Goal: Transaction & Acquisition: Book appointment/travel/reservation

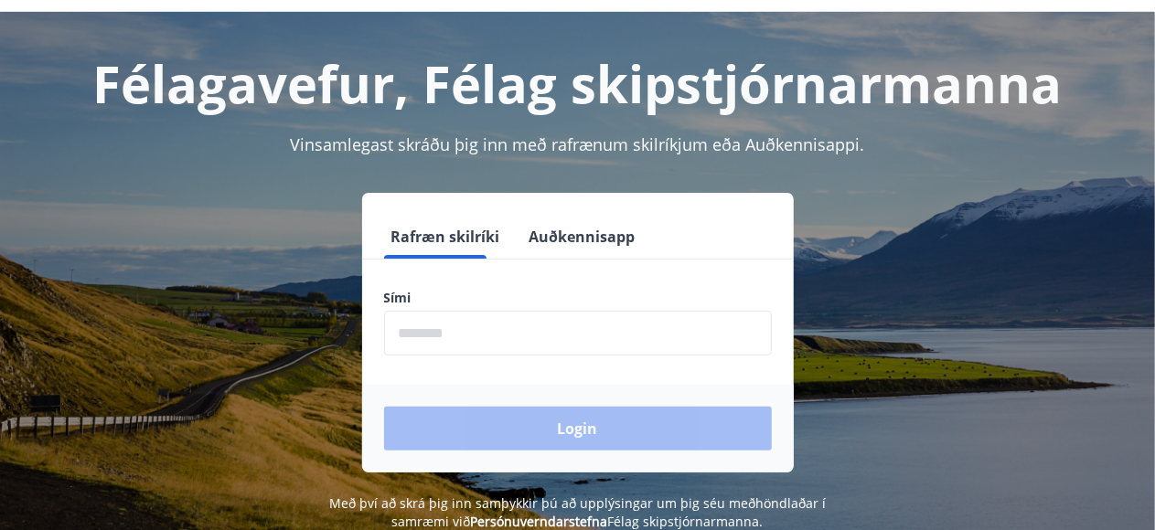
scroll to position [91, 0]
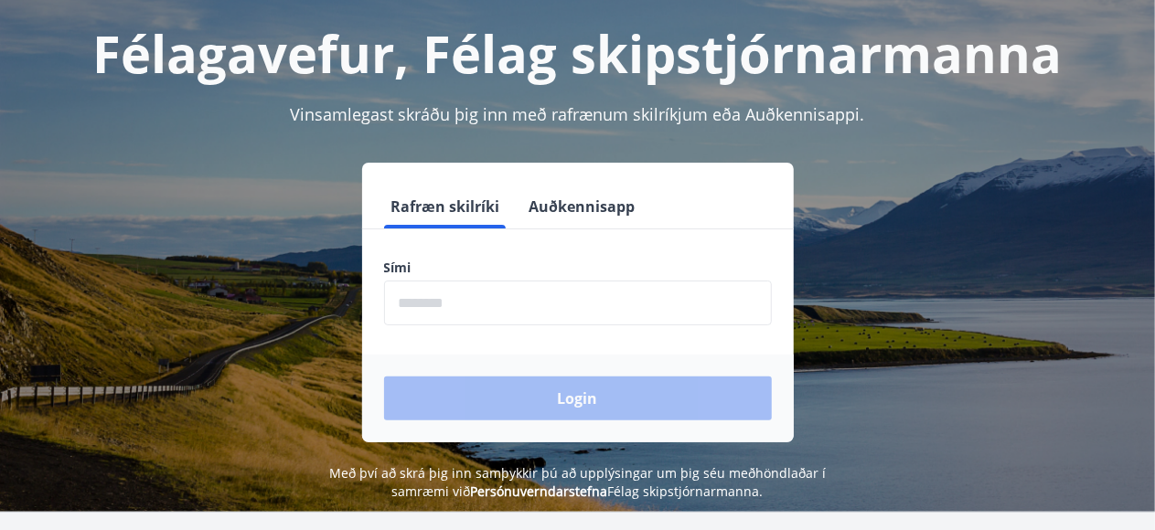
click at [475, 304] on input "phone" at bounding box center [578, 303] width 388 height 45
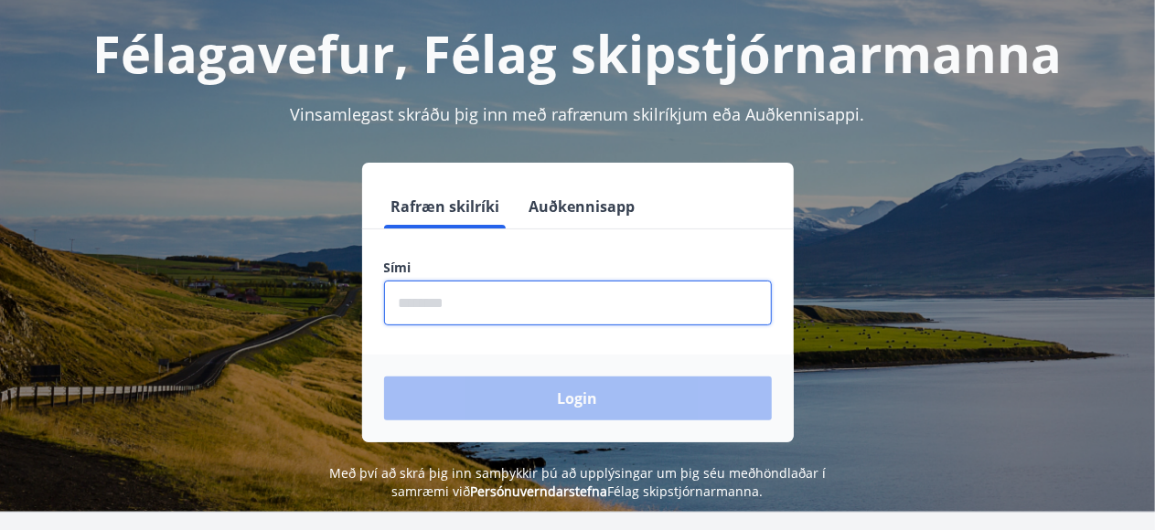
type input "********"
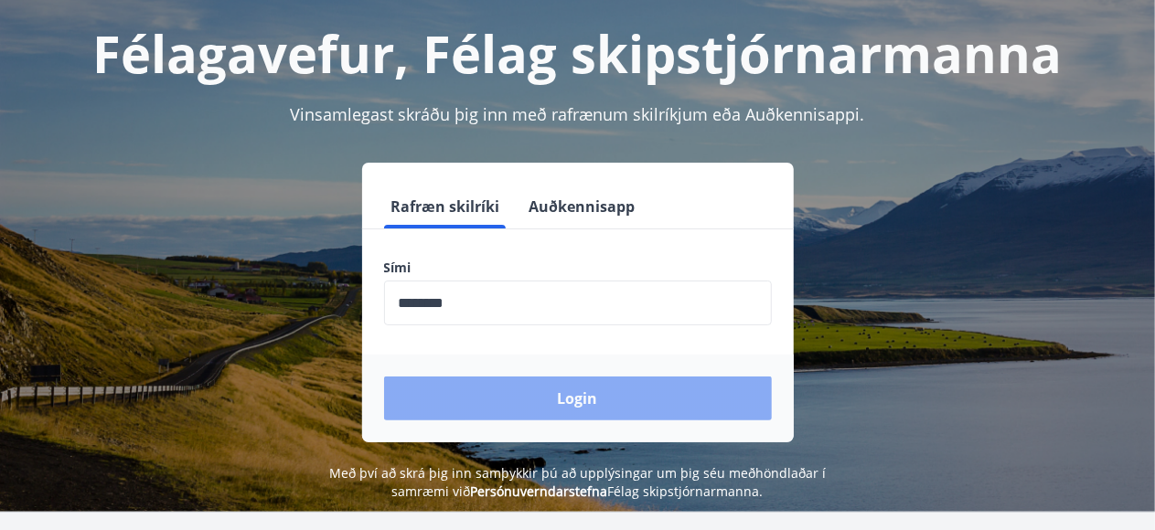
click at [543, 402] on button "Login" at bounding box center [578, 399] width 388 height 44
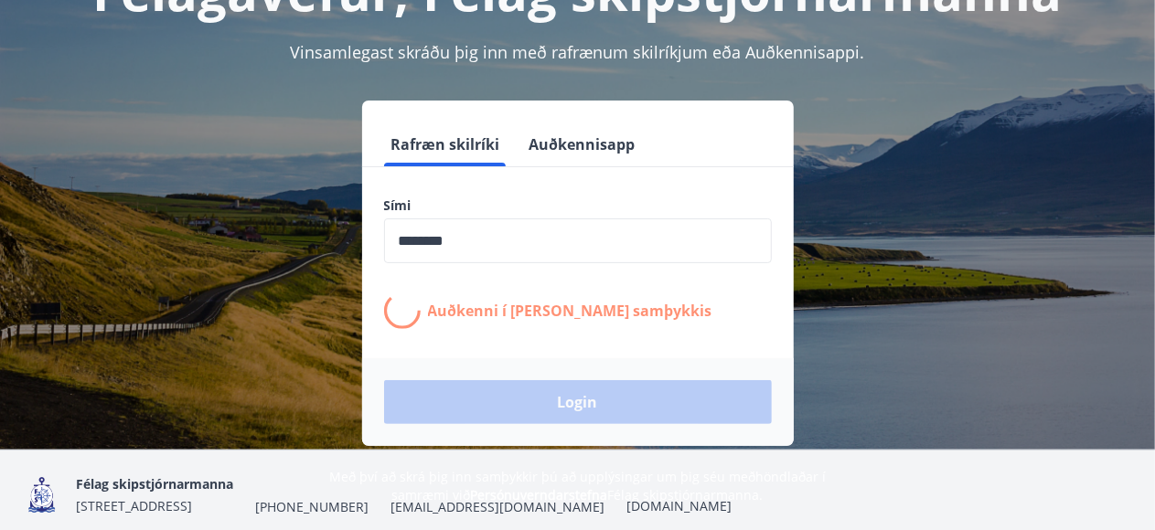
scroll to position [183, 0]
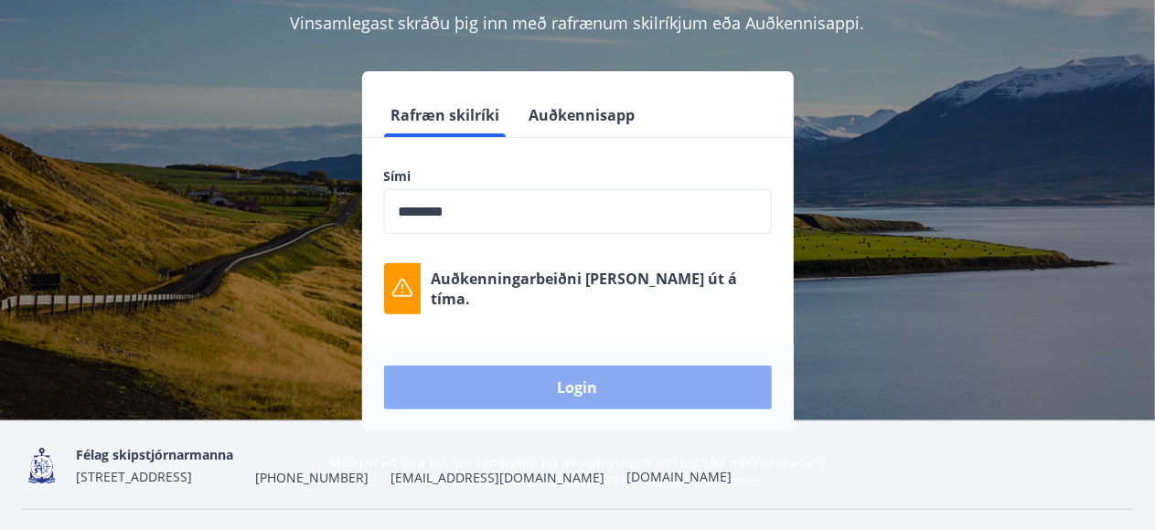
drag, startPoint x: 543, startPoint y: 402, endPoint x: 488, endPoint y: 378, distance: 59.8
click at [488, 378] on button "Login" at bounding box center [578, 388] width 388 height 44
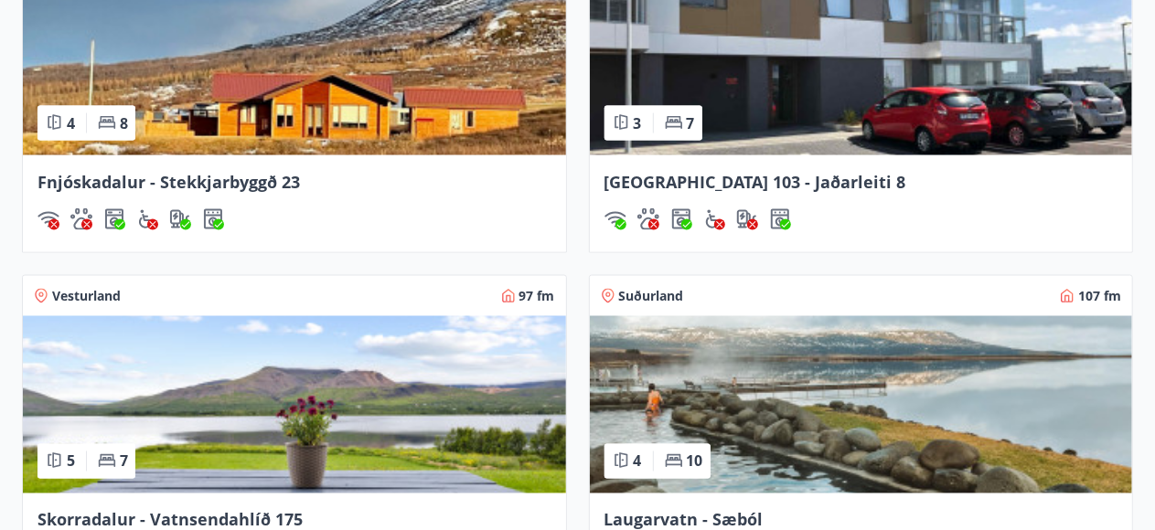
scroll to position [1254, 0]
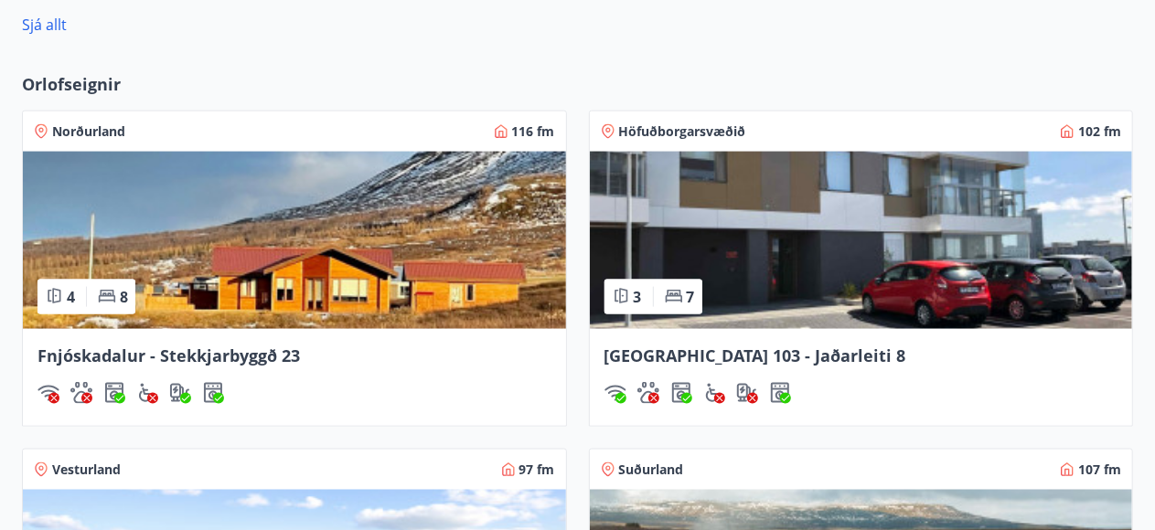
click at [176, 347] on span "Fnjóskadalur - Stekkjarbyggð 23" at bounding box center [168, 356] width 262 height 22
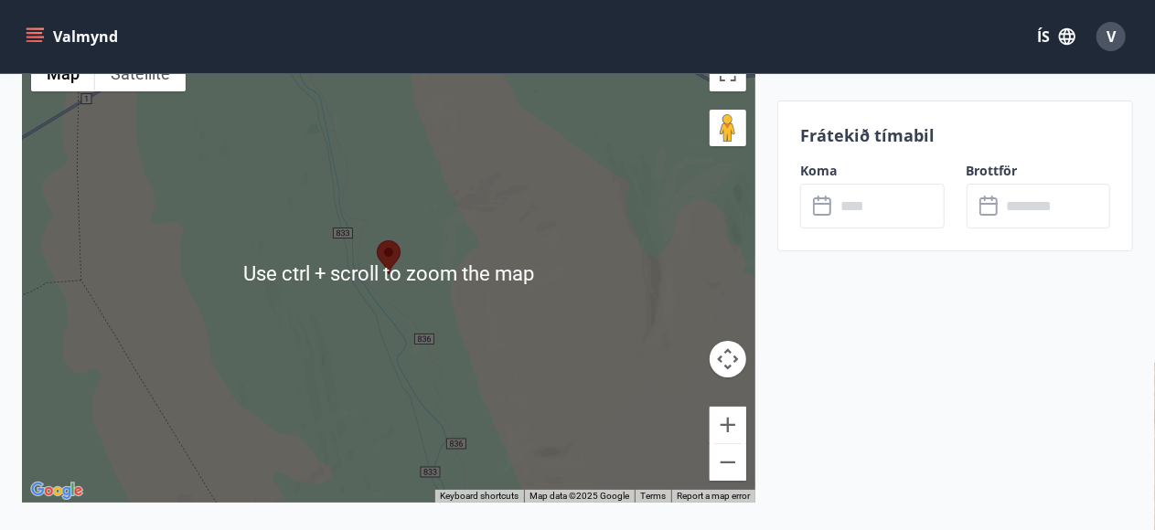
scroll to position [3383, 0]
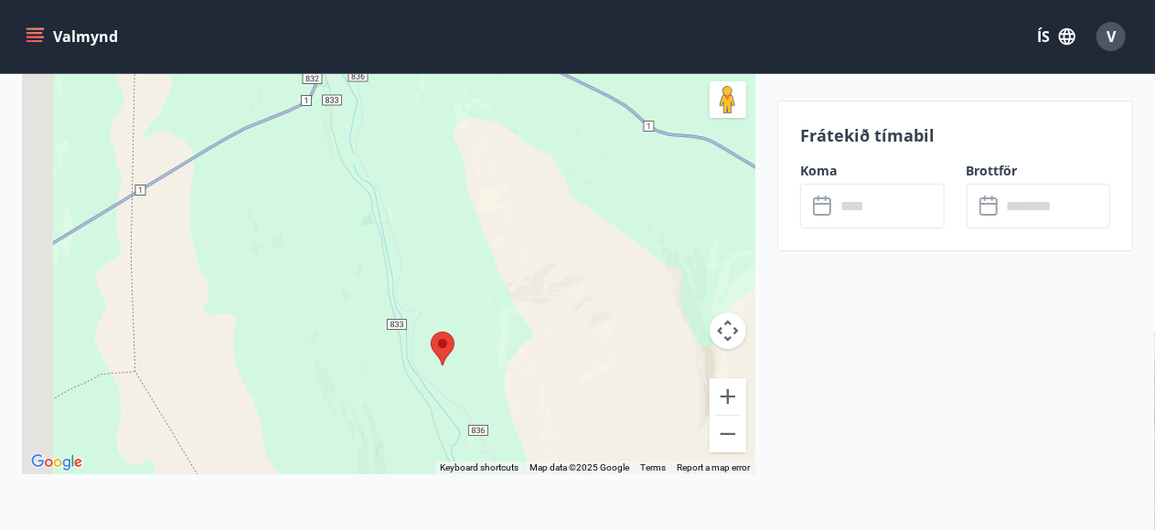
drag, startPoint x: 538, startPoint y: 294, endPoint x: 590, endPoint y: 413, distance: 129.8
click at [591, 421] on div at bounding box center [388, 245] width 733 height 457
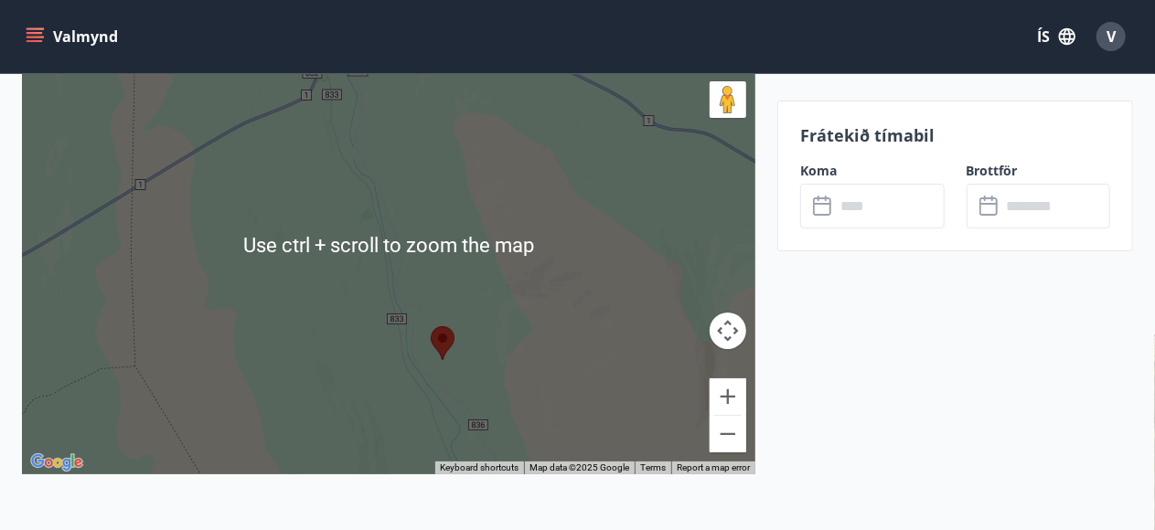
scroll to position [3291, 0]
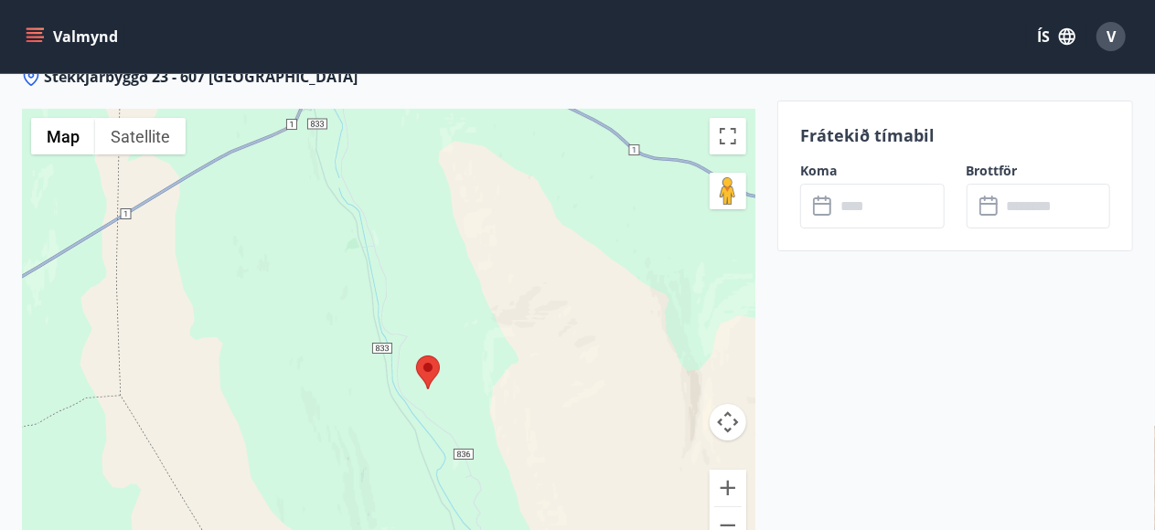
drag, startPoint x: 605, startPoint y: 351, endPoint x: 583, endPoint y: 278, distance: 76.4
click at [583, 278] on div at bounding box center [388, 337] width 733 height 457
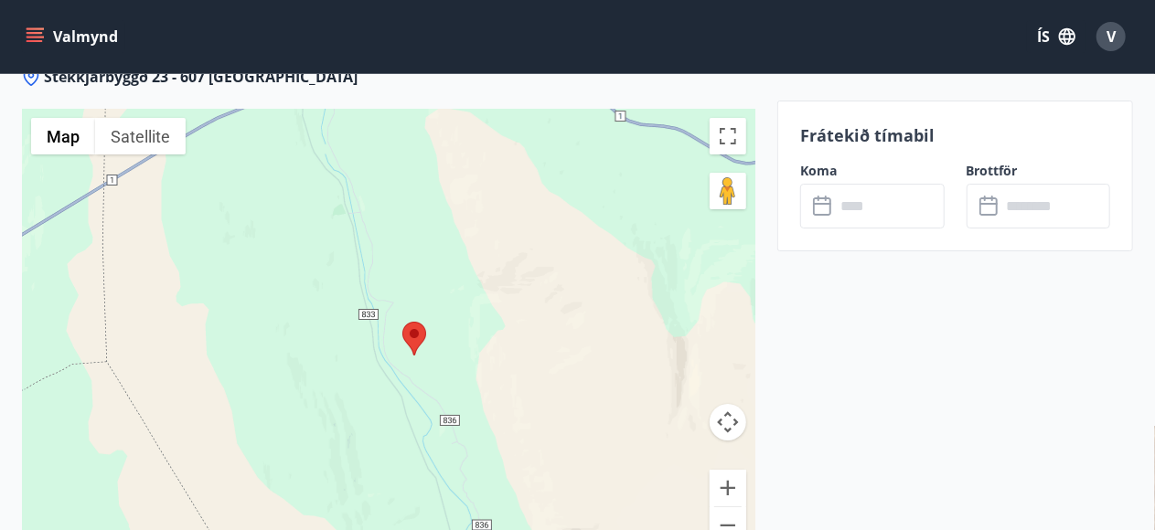
drag, startPoint x: 614, startPoint y: 323, endPoint x: 596, endPoint y: 272, distance: 54.4
click at [596, 272] on div at bounding box center [388, 337] width 733 height 457
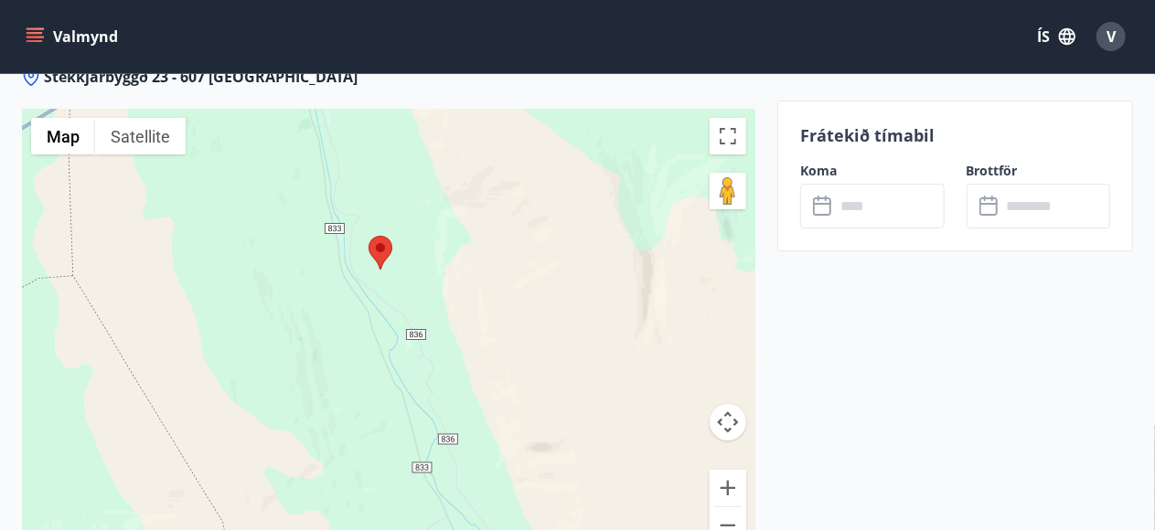
drag, startPoint x: 608, startPoint y: 291, endPoint x: 602, endPoint y: 256, distance: 35.2
click at [602, 256] on div at bounding box center [388, 337] width 733 height 457
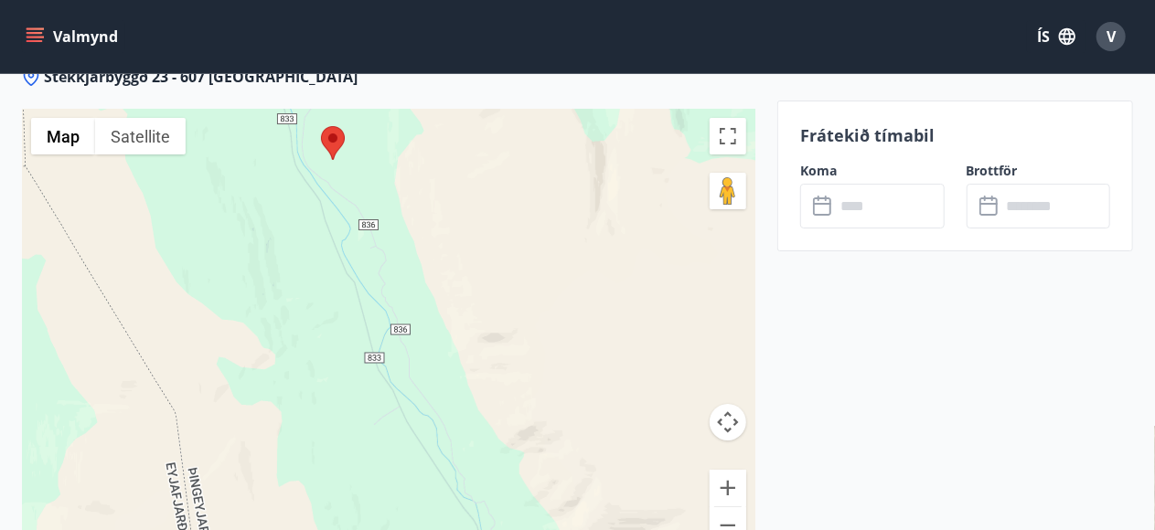
drag, startPoint x: 655, startPoint y: 361, endPoint x: 594, endPoint y: 256, distance: 121.2
click at [594, 253] on div at bounding box center [388, 337] width 733 height 457
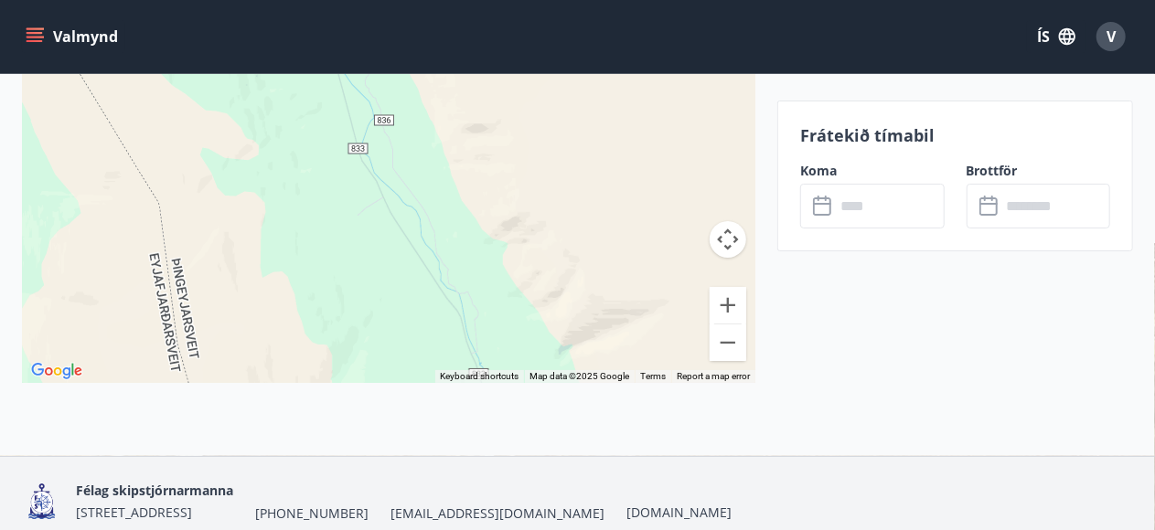
scroll to position [3383, 0]
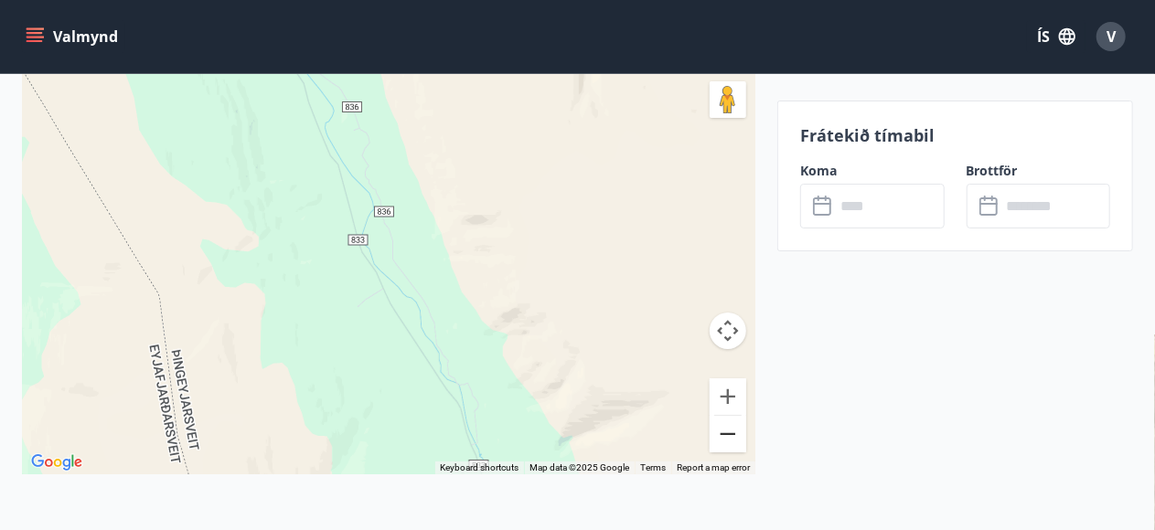
click at [730, 437] on button "Zoom out" at bounding box center [727, 434] width 37 height 37
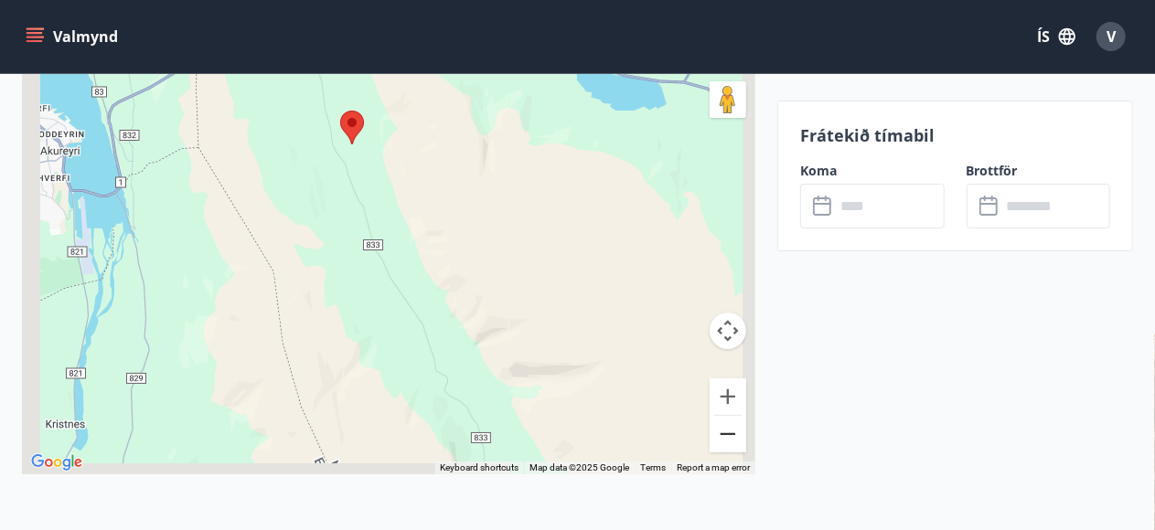
click at [729, 436] on button "Zoom out" at bounding box center [727, 434] width 37 height 37
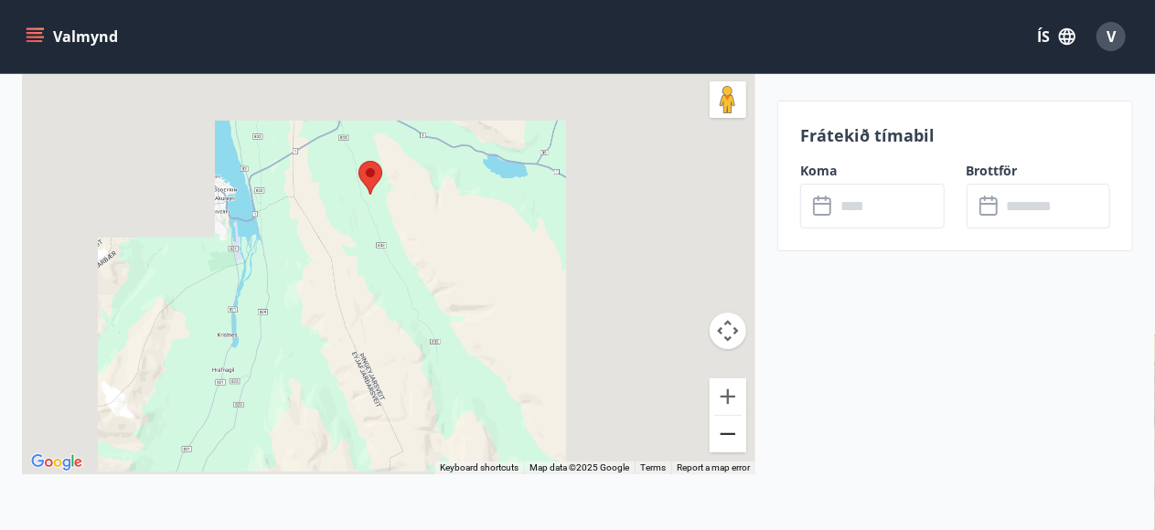
click at [729, 436] on button "Zoom out" at bounding box center [727, 434] width 37 height 37
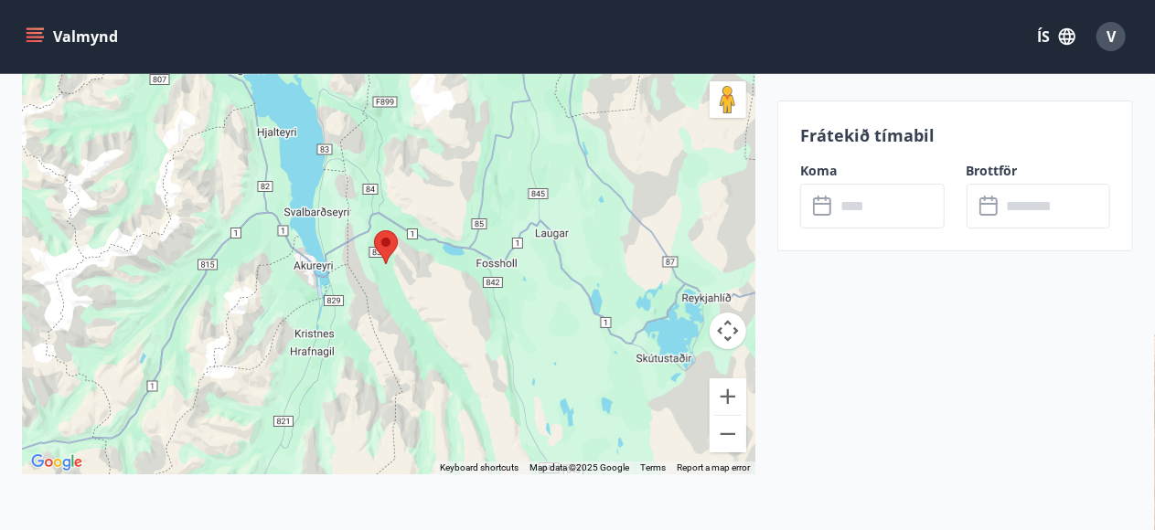
drag, startPoint x: 581, startPoint y: 303, endPoint x: 588, endPoint y: 353, distance: 50.7
click at [588, 353] on div at bounding box center [388, 245] width 733 height 457
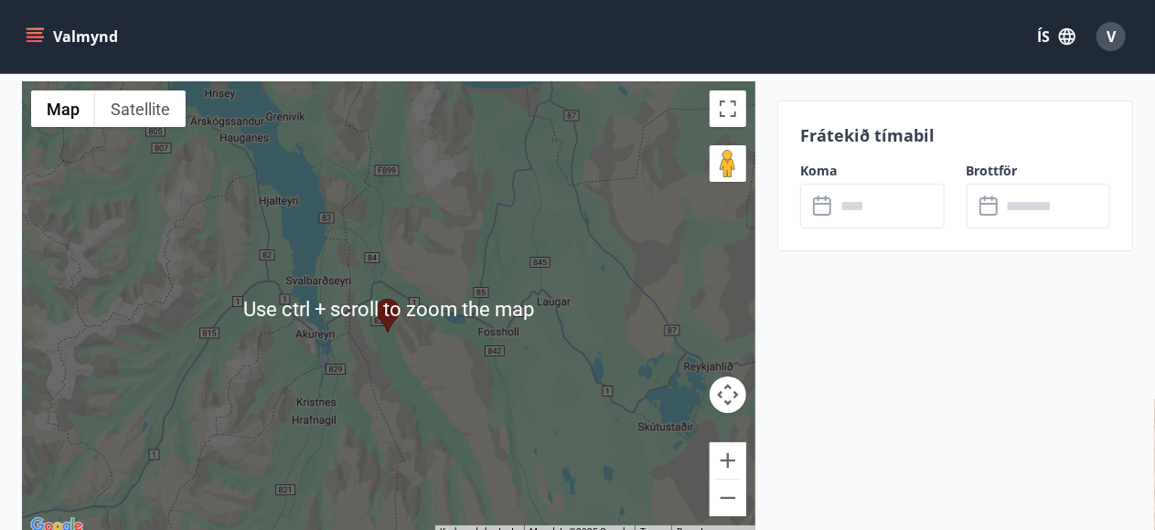
scroll to position [3291, 0]
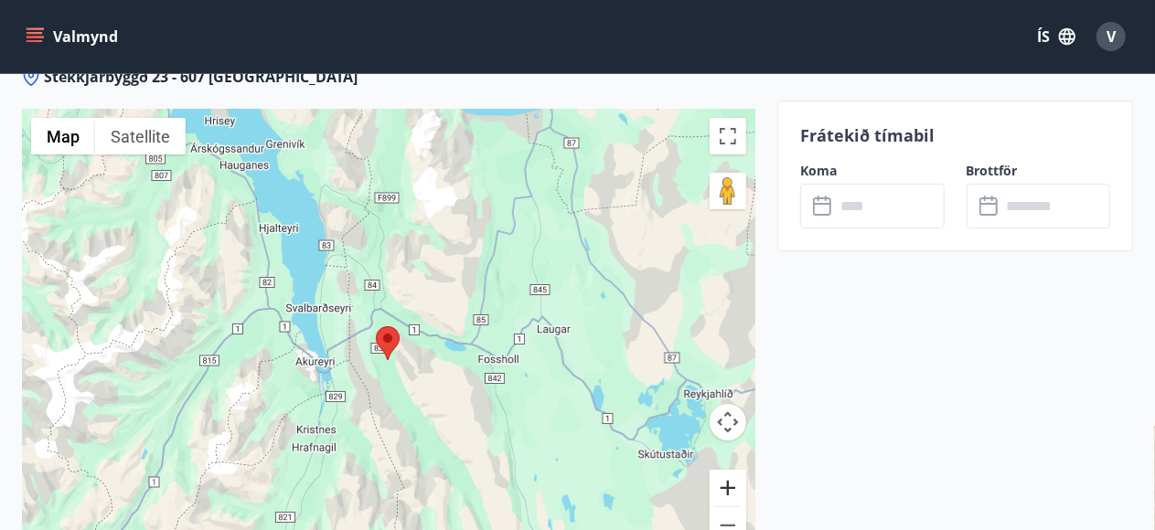
click at [726, 482] on button "Zoom in" at bounding box center [727, 488] width 37 height 37
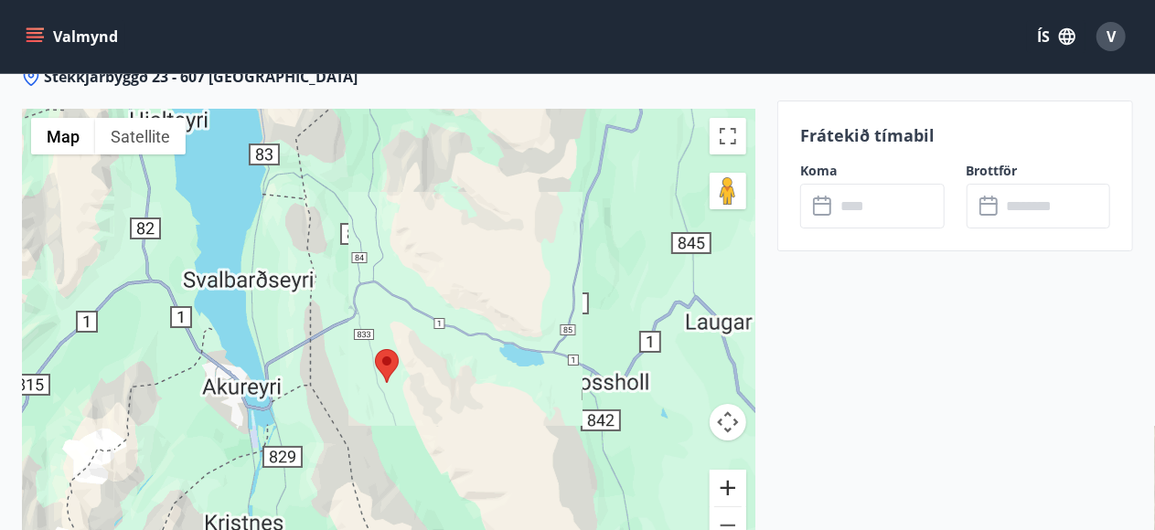
click at [726, 482] on button "Zoom in" at bounding box center [727, 488] width 37 height 37
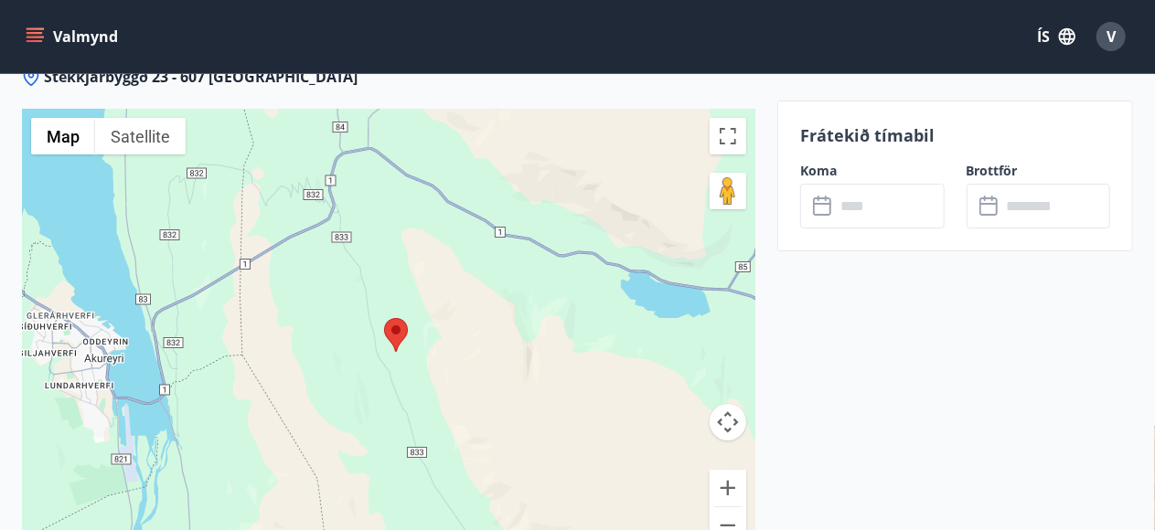
drag, startPoint x: 417, startPoint y: 384, endPoint x: 428, endPoint y: 299, distance: 85.7
click at [428, 300] on div at bounding box center [388, 337] width 733 height 457
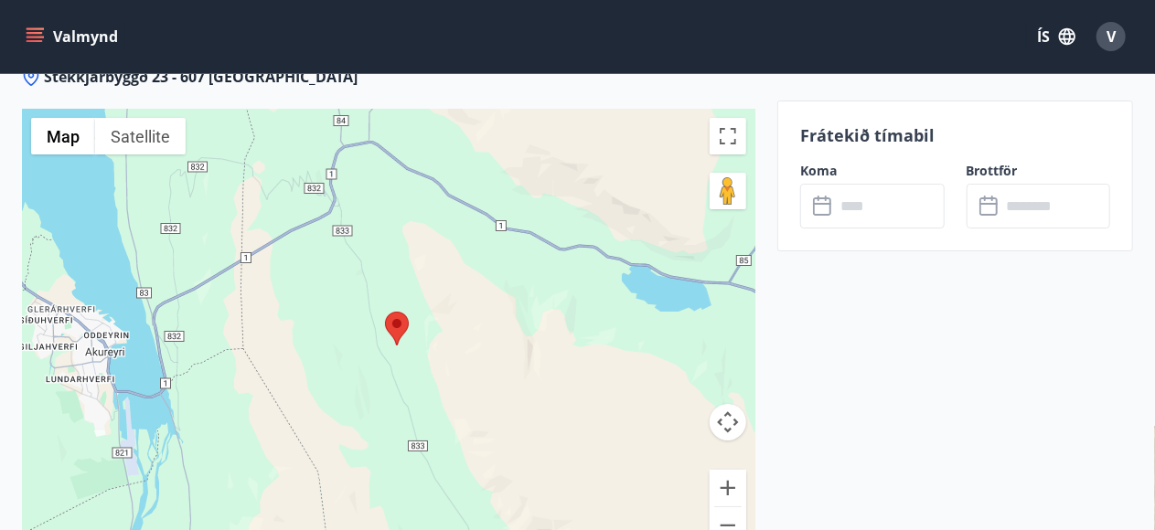
click at [385, 312] on area at bounding box center [385, 312] width 0 height 0
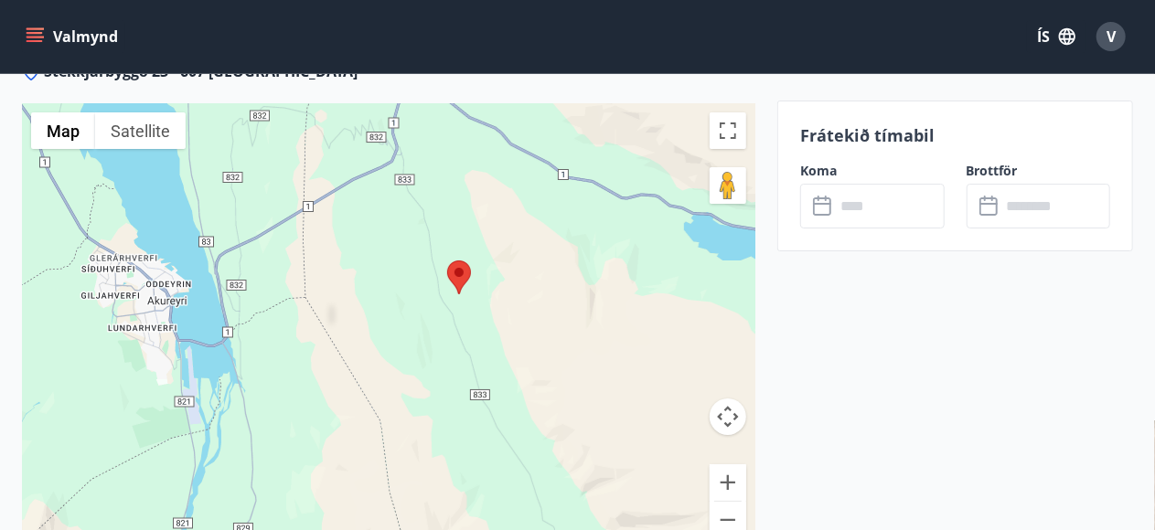
scroll to position [3388, 0]
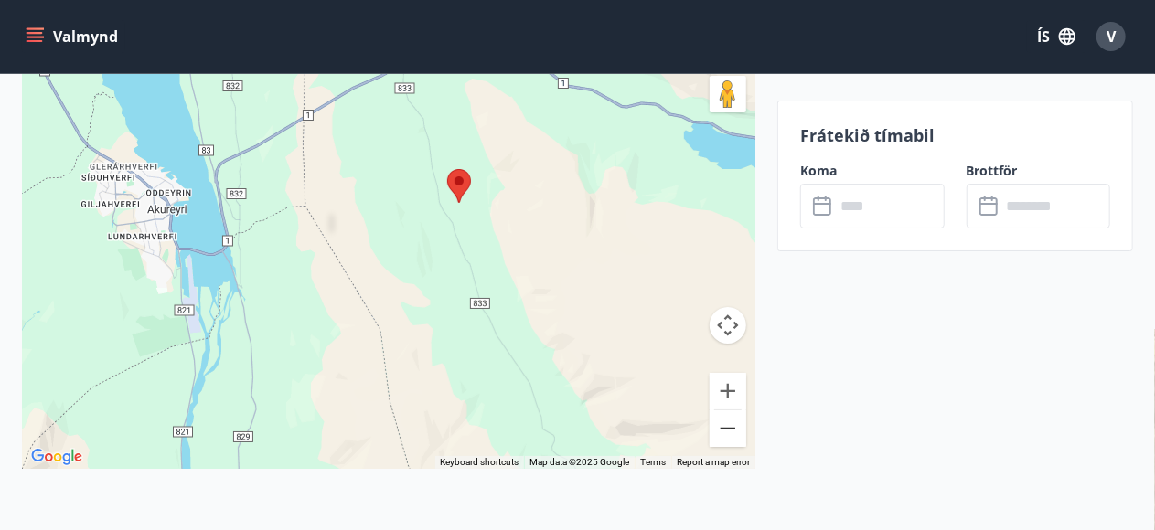
click at [726, 427] on button "Zoom out" at bounding box center [727, 428] width 37 height 37
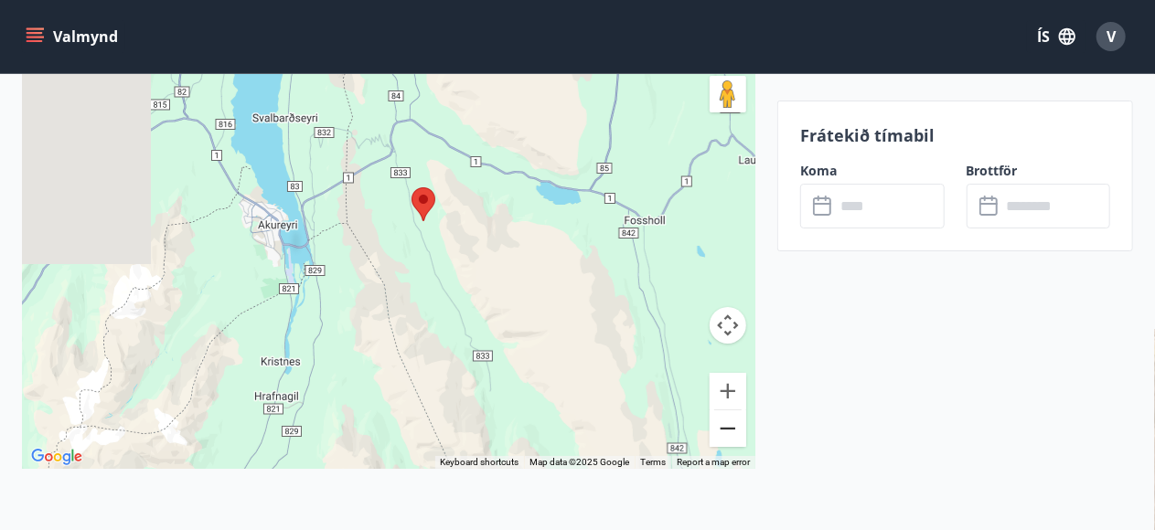
click at [726, 427] on button "Zoom out" at bounding box center [727, 428] width 37 height 37
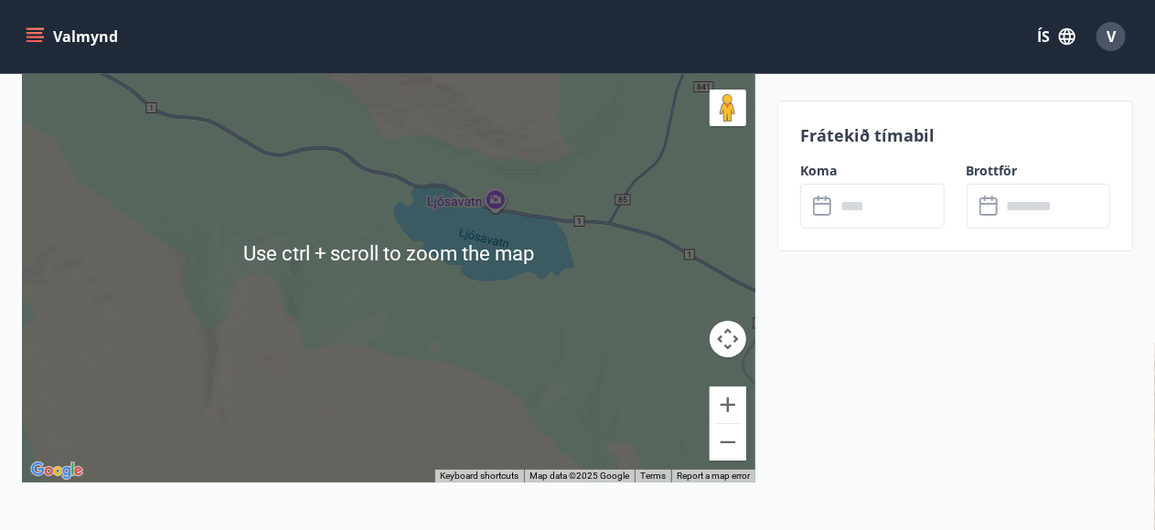
scroll to position [3378, 0]
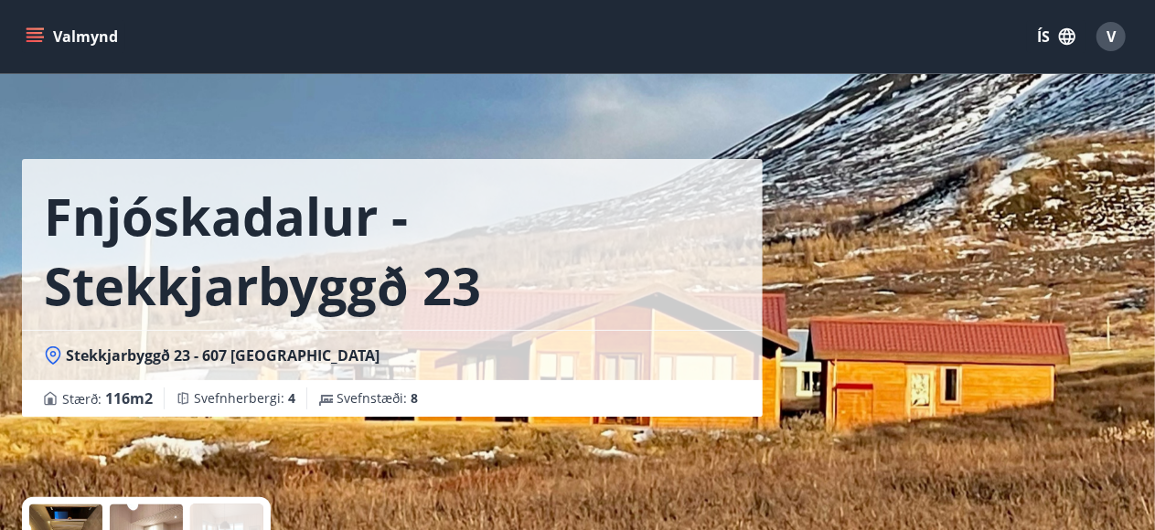
scroll to position [183, 0]
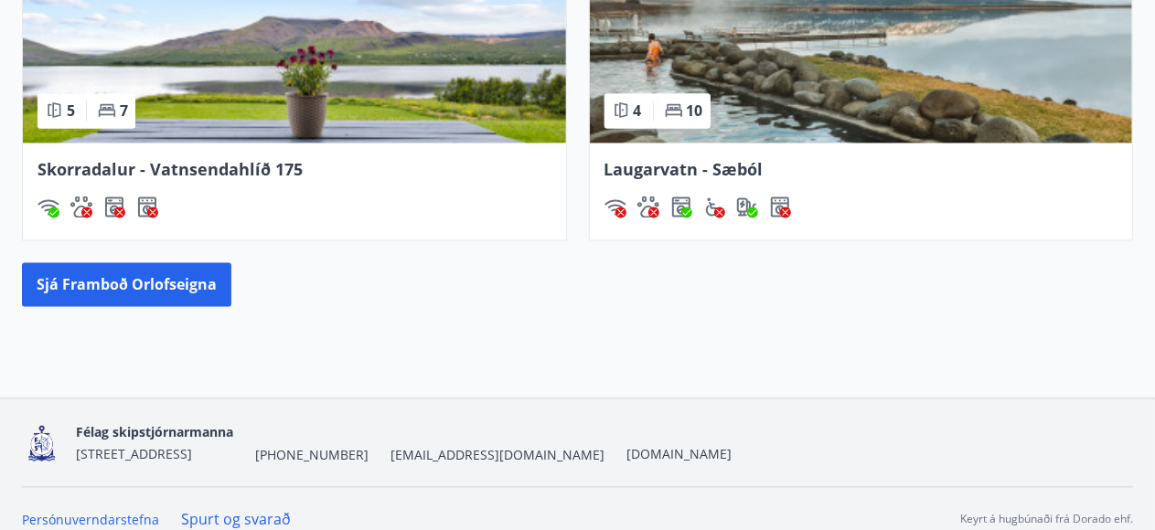
scroll to position [1797, 0]
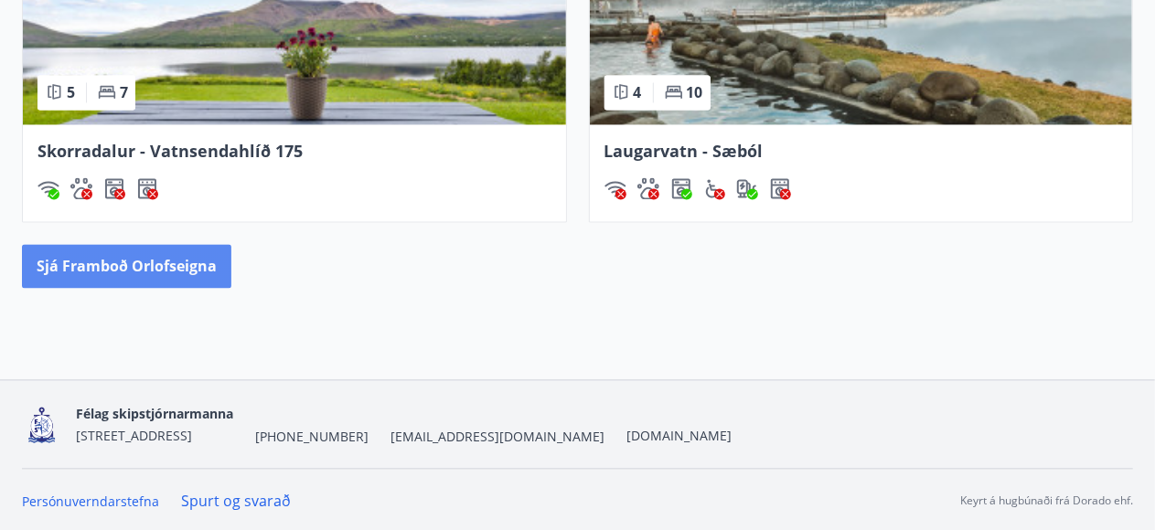
click at [159, 259] on button "Sjá framboð orlofseigna" at bounding box center [126, 266] width 209 height 44
